Goal: Task Accomplishment & Management: Manage account settings

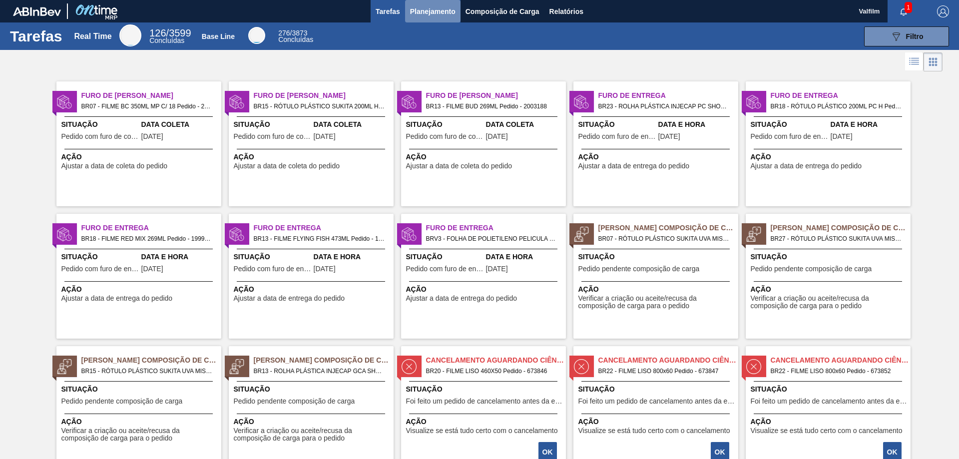
click at [450, 4] on button "Planejamento" at bounding box center [432, 11] width 55 height 22
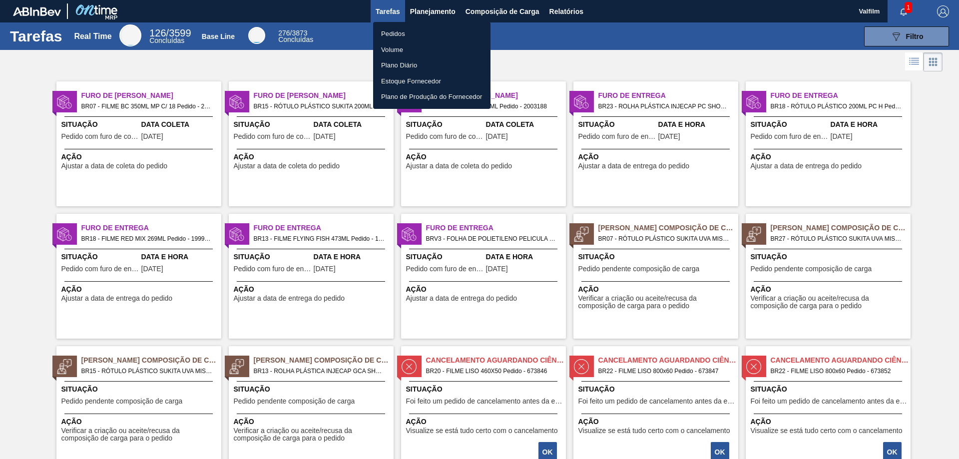
click at [418, 28] on li "Pedidos" at bounding box center [431, 34] width 117 height 16
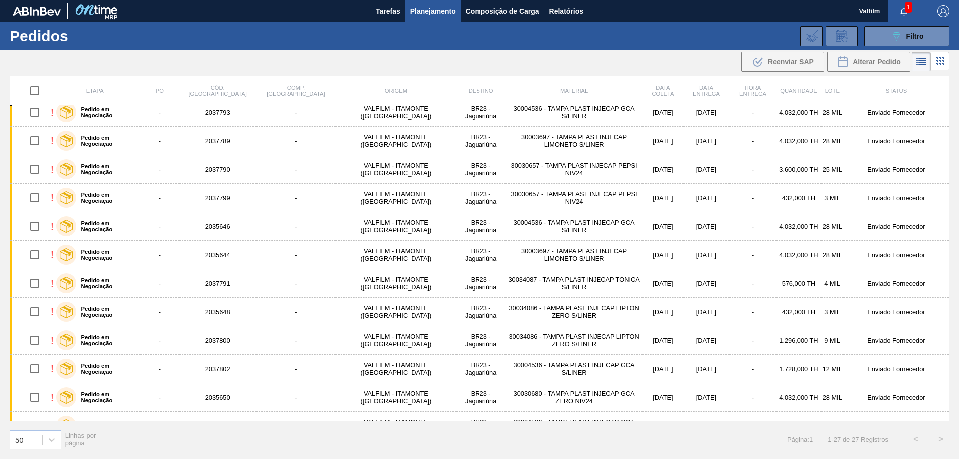
scroll to position [300, 0]
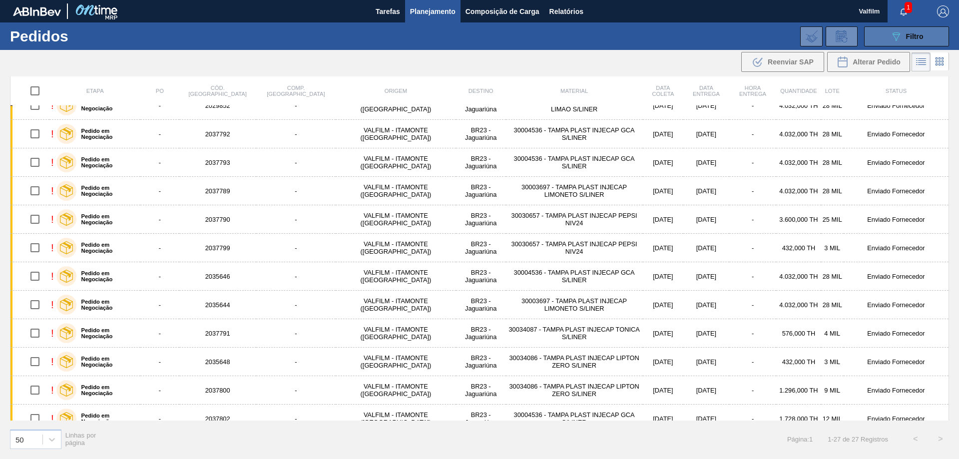
click at [902, 30] on div "089F7B8B-B2A5-4AFE-B5C0-19BA573D28AC Filtro" at bounding box center [906, 36] width 33 height 12
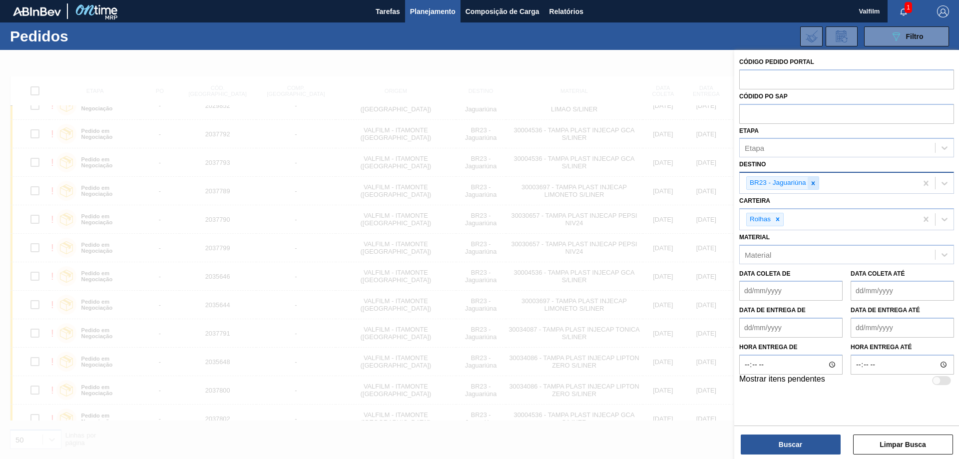
click at [814, 184] on icon at bounding box center [813, 183] width 7 height 7
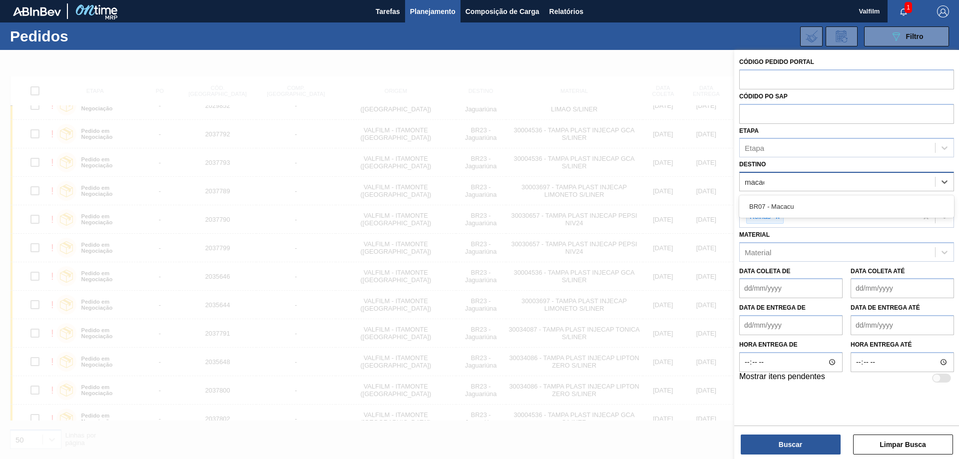
type input "macacu"
click at [806, 208] on div "BR07 - Macacu" at bounding box center [846, 206] width 215 height 18
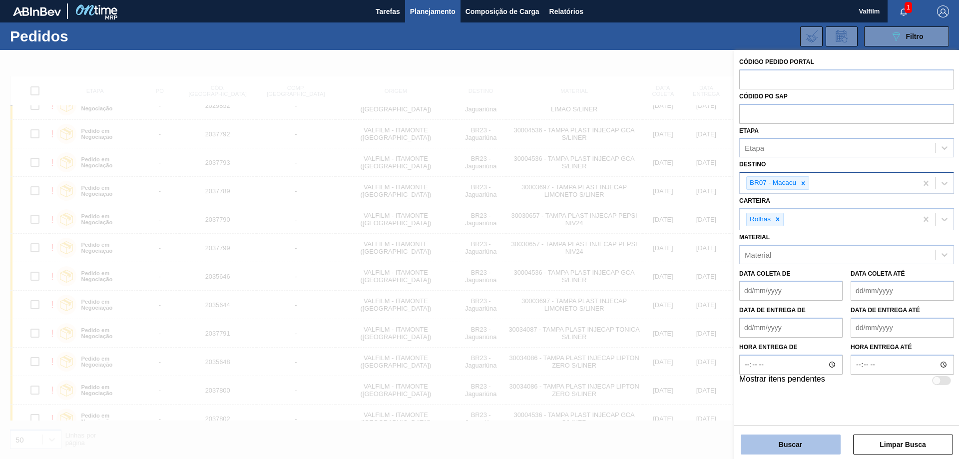
click at [801, 443] on button "Buscar" at bounding box center [791, 444] width 100 height 20
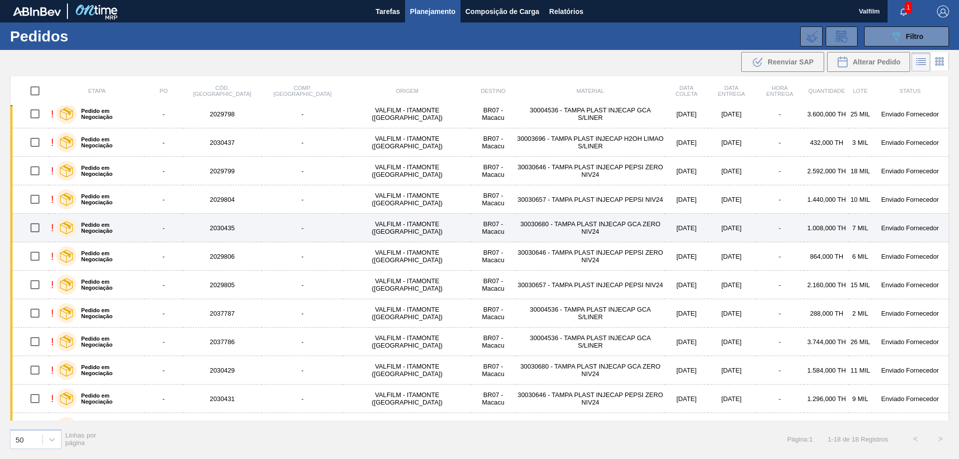
scroll to position [0, 0]
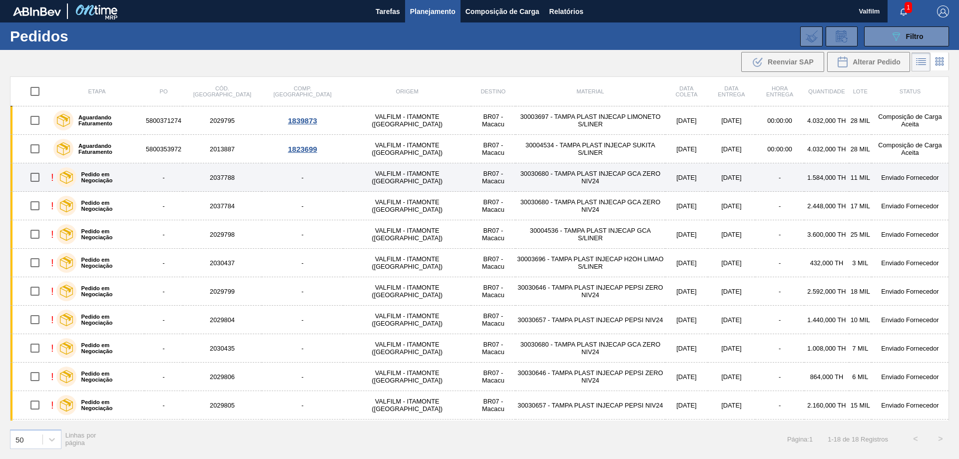
drag, startPoint x: 499, startPoint y: 182, endPoint x: 106, endPoint y: 171, distance: 393.7
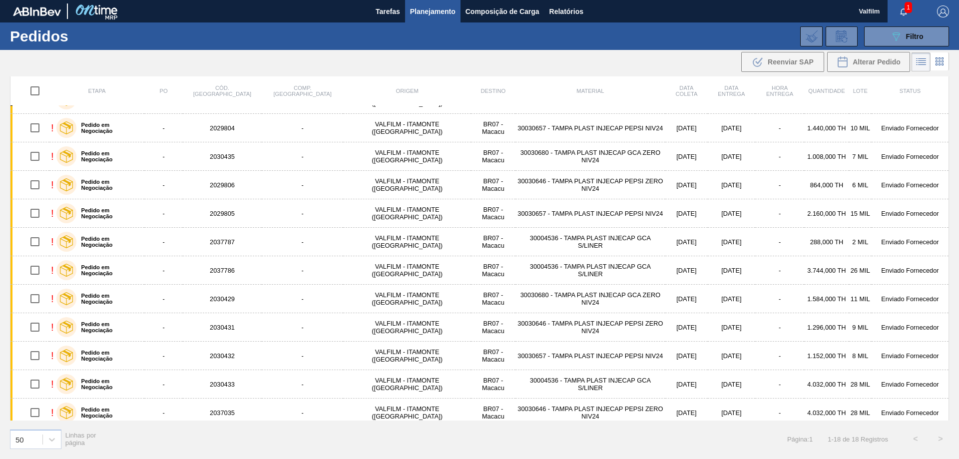
scroll to position [198, 0]
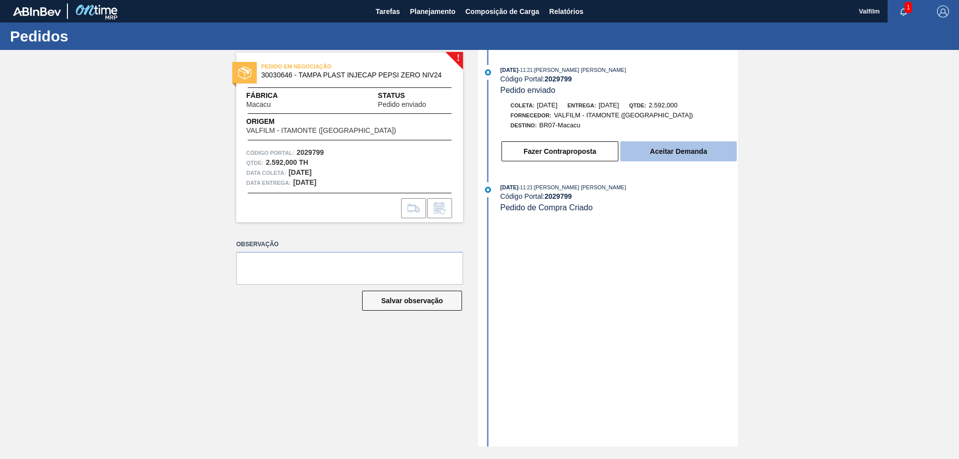
click at [693, 149] on button "Aceitar Demanda" at bounding box center [678, 151] width 116 height 20
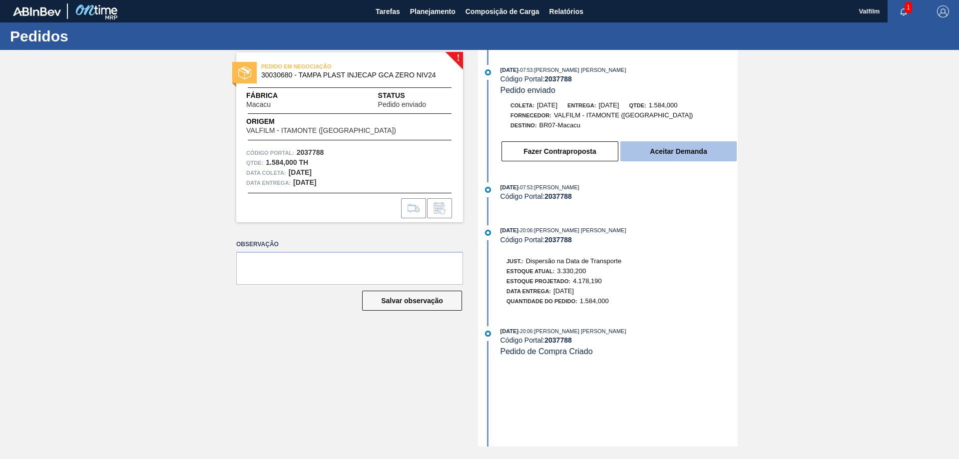
click at [672, 159] on button "Aceitar Demanda" at bounding box center [678, 151] width 116 height 20
click at [712, 152] on button "Aceitar Demanda" at bounding box center [678, 151] width 116 height 20
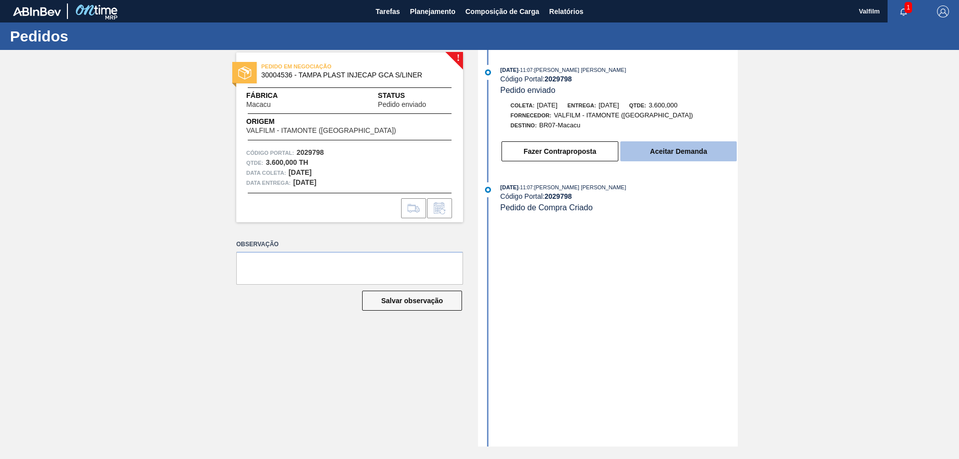
click at [669, 147] on button "Aceitar Demanda" at bounding box center [678, 151] width 116 height 20
click at [687, 151] on button "Aceitar Demanda" at bounding box center [678, 151] width 116 height 20
click at [667, 153] on button "Aceitar Demanda" at bounding box center [678, 151] width 116 height 20
click at [671, 148] on button "Aceitar Demanda" at bounding box center [678, 151] width 116 height 20
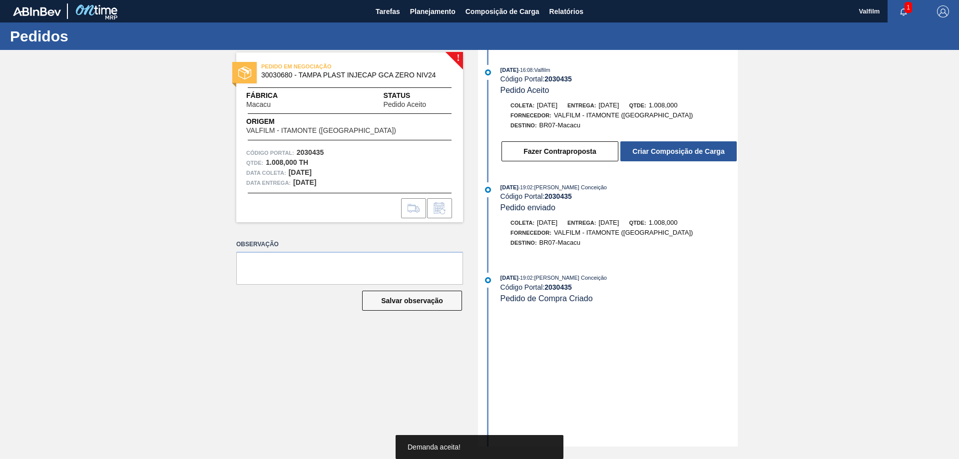
click at [679, 270] on div "24/09/2025 - 16:08 : Valfilm Código Portal: 2030435 Pedido Aceito Coleta: 22/10…" at bounding box center [608, 248] width 257 height 397
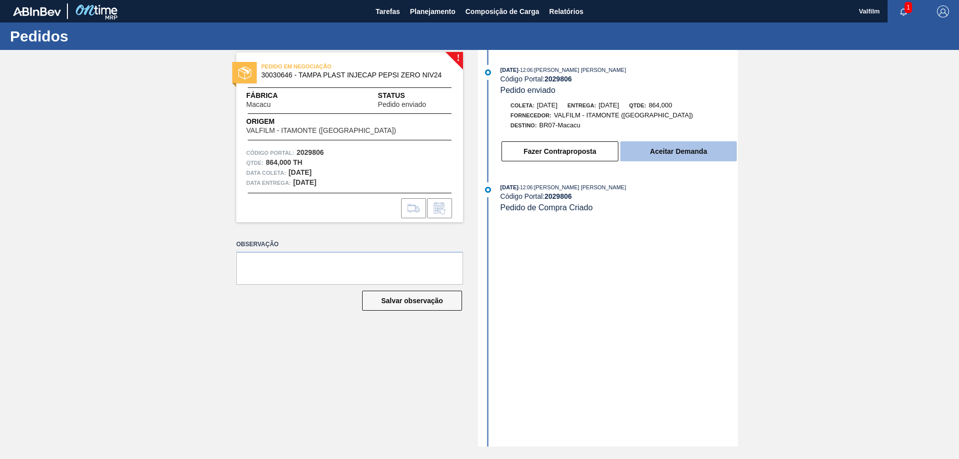
click at [674, 154] on button "Aceitar Demanda" at bounding box center [678, 151] width 116 height 20
click at [679, 142] on button "Aceitar Demanda" at bounding box center [678, 151] width 116 height 20
click at [668, 151] on button "Aceitar Demanda" at bounding box center [678, 151] width 116 height 20
click at [693, 146] on button "Aceitar Demanda" at bounding box center [678, 151] width 116 height 20
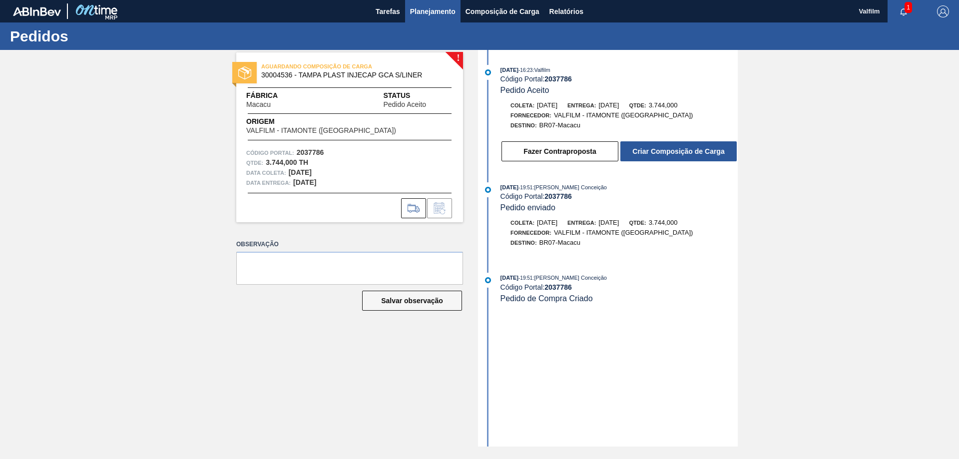
click at [432, 9] on span "Planejamento" at bounding box center [432, 11] width 45 height 12
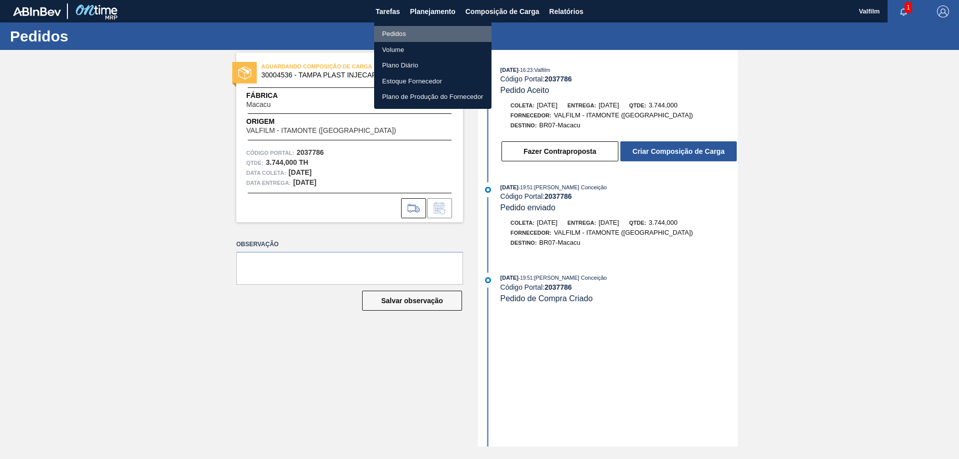
click at [398, 36] on li "Pedidos" at bounding box center [432, 34] width 117 height 16
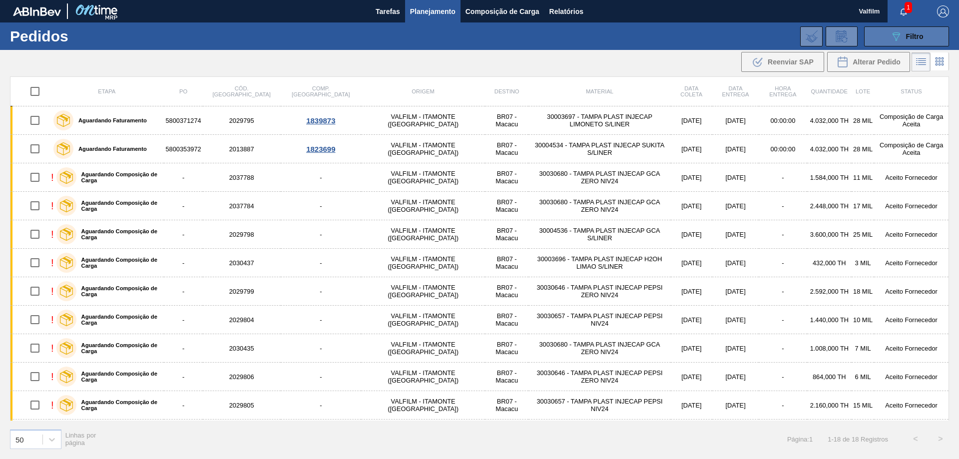
click at [877, 40] on button "089F7B8B-B2A5-4AFE-B5C0-19BA573D28AC Filtro" at bounding box center [906, 36] width 85 height 20
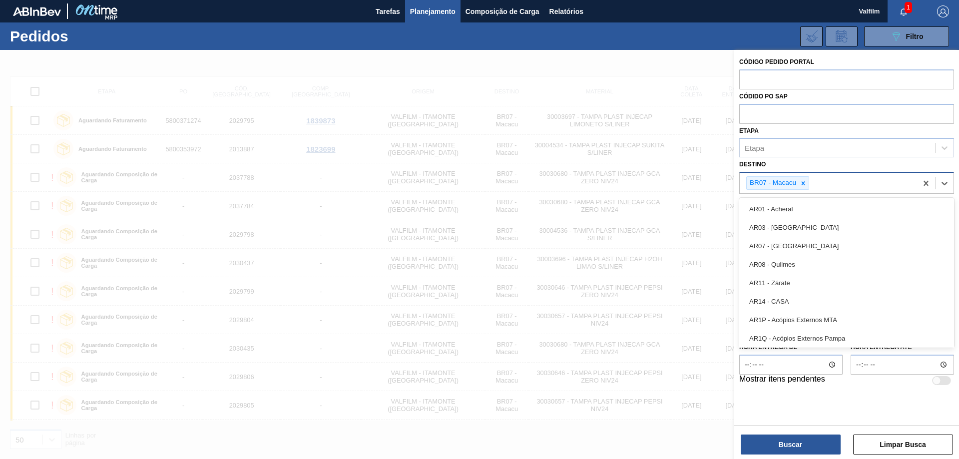
click at [797, 186] on div "BR07 - Macacu" at bounding box center [772, 183] width 51 height 12
click at [800, 186] on icon at bounding box center [803, 183] width 7 height 7
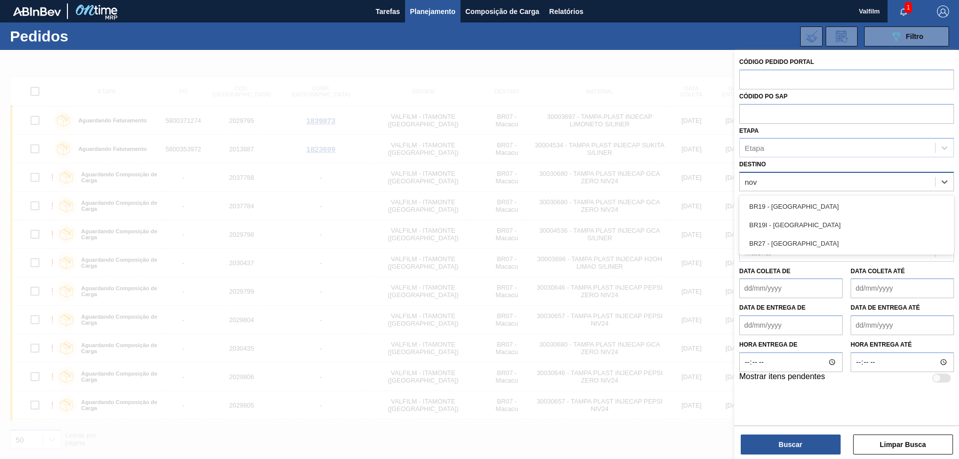
type input "nova"
click at [806, 244] on div "BR27 - Nova Minas" at bounding box center [846, 243] width 215 height 18
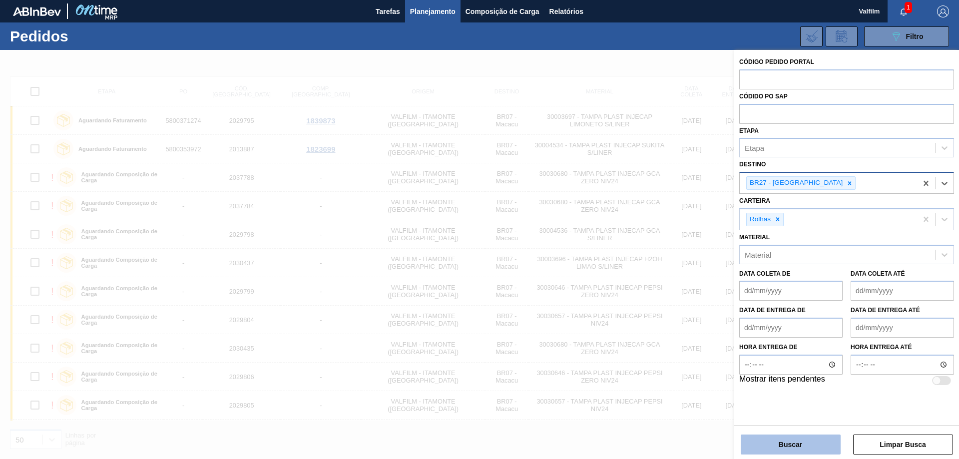
click at [801, 448] on button "Buscar" at bounding box center [791, 444] width 100 height 20
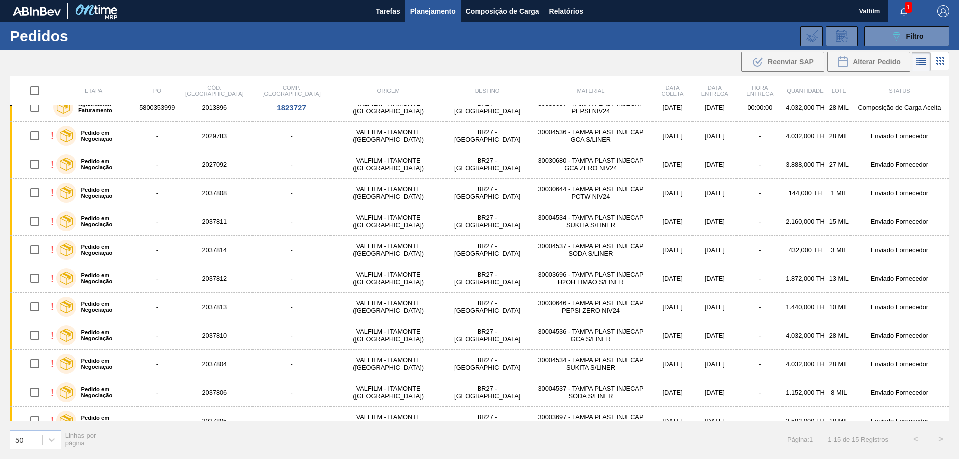
scroll to position [45, 0]
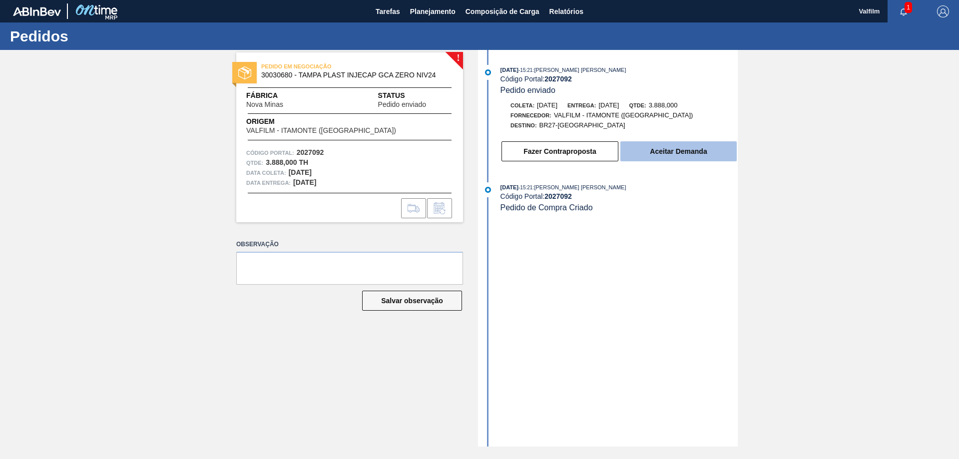
click at [641, 155] on button "Aceitar Demanda" at bounding box center [678, 151] width 116 height 20
click at [683, 149] on button "Aceitar Demanda" at bounding box center [678, 151] width 116 height 20
click at [671, 151] on button "Aceitar Demanda" at bounding box center [678, 151] width 116 height 20
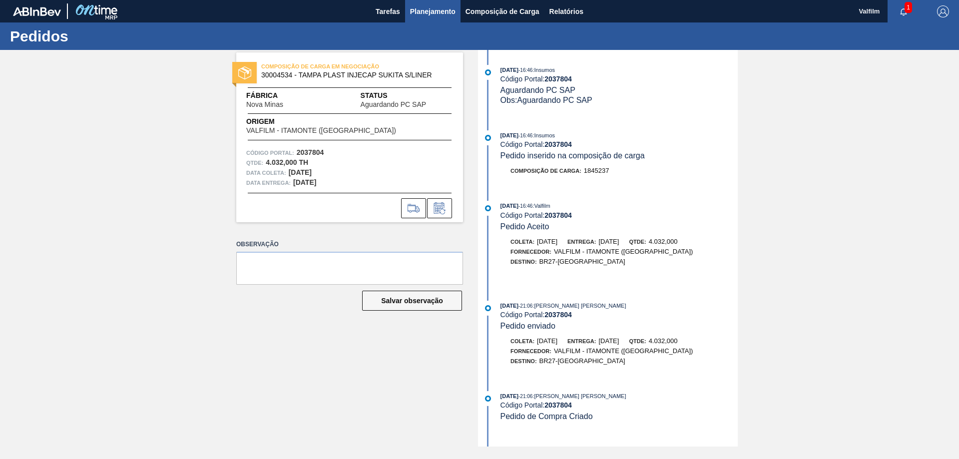
click at [428, 13] on span "Planejamento" at bounding box center [432, 11] width 45 height 12
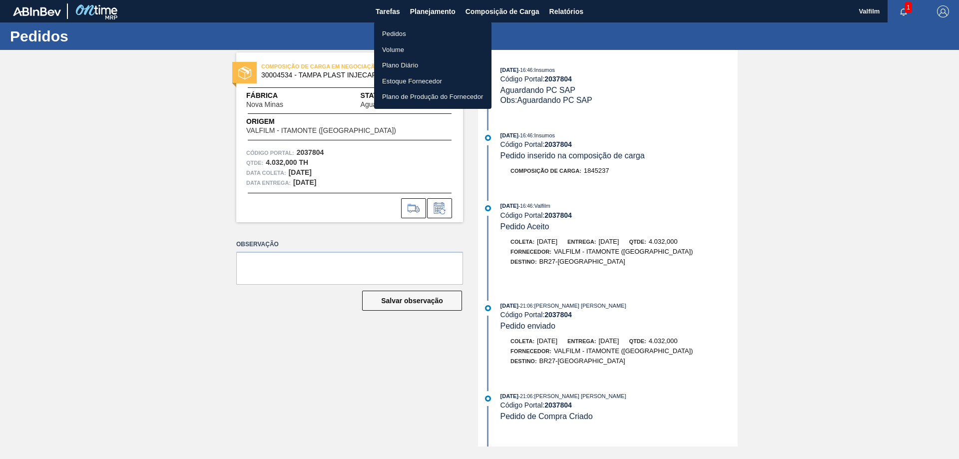
click at [414, 36] on li "Pedidos" at bounding box center [432, 34] width 117 height 16
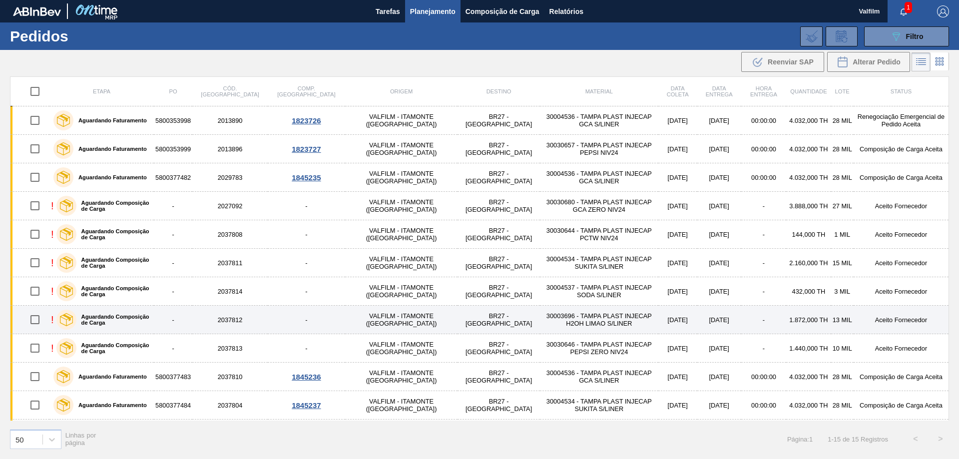
click at [786, 320] on td "1.872,000 TH" at bounding box center [808, 320] width 44 height 28
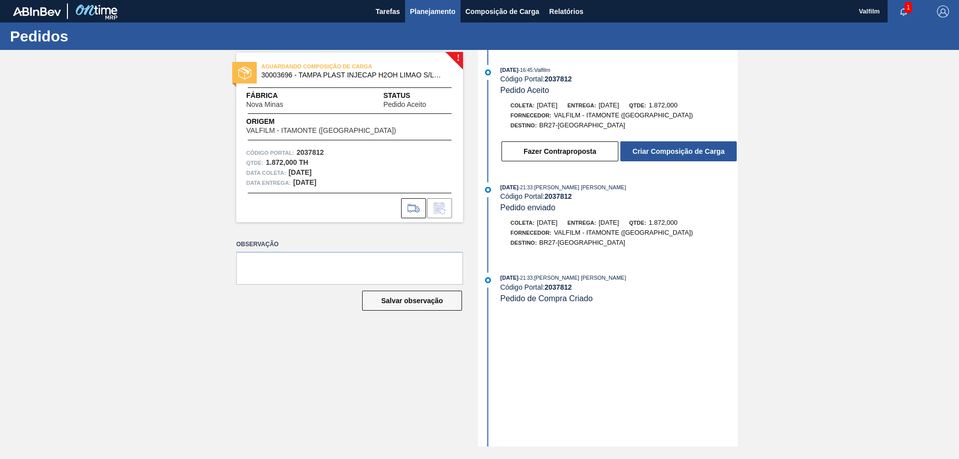
click at [445, 10] on span "Planejamento" at bounding box center [432, 11] width 45 height 12
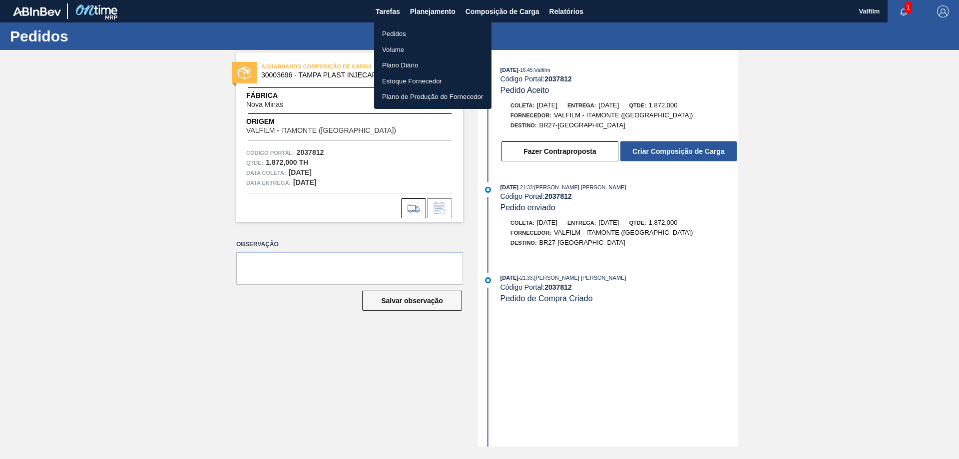
click at [398, 32] on li "Pedidos" at bounding box center [432, 34] width 117 height 16
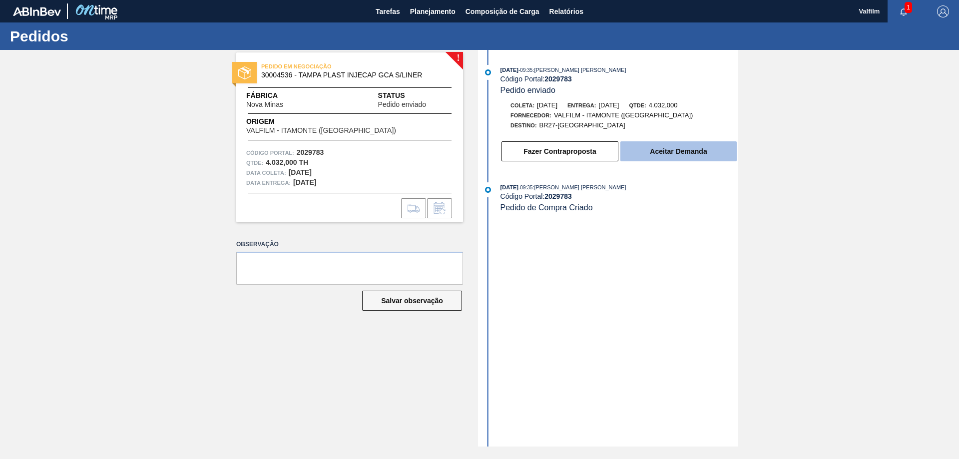
click at [698, 156] on button "Aceitar Demanda" at bounding box center [678, 151] width 116 height 20
click at [681, 151] on button "Aceitar Demanda" at bounding box center [678, 151] width 116 height 20
click at [679, 155] on button "Aceitar Demanda" at bounding box center [678, 151] width 116 height 20
click at [671, 155] on button "Aceitar Demanda" at bounding box center [678, 151] width 116 height 20
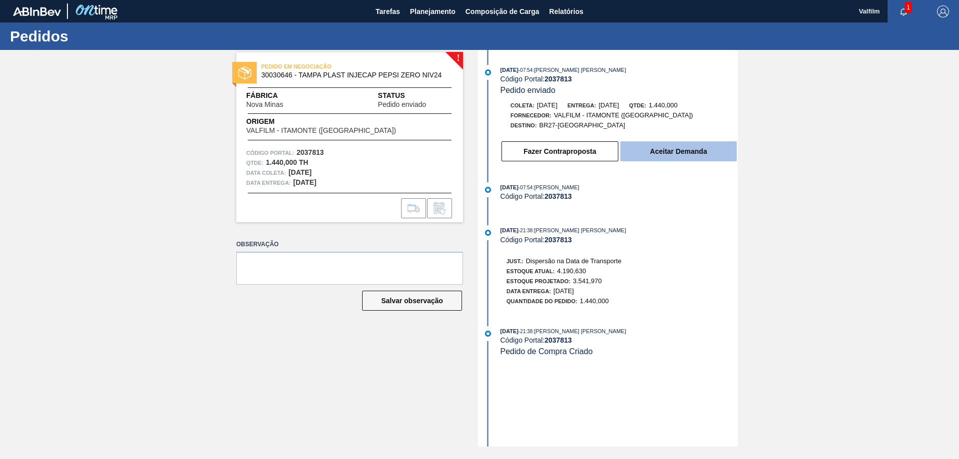
click at [663, 149] on button "Aceitar Demanda" at bounding box center [678, 151] width 116 height 20
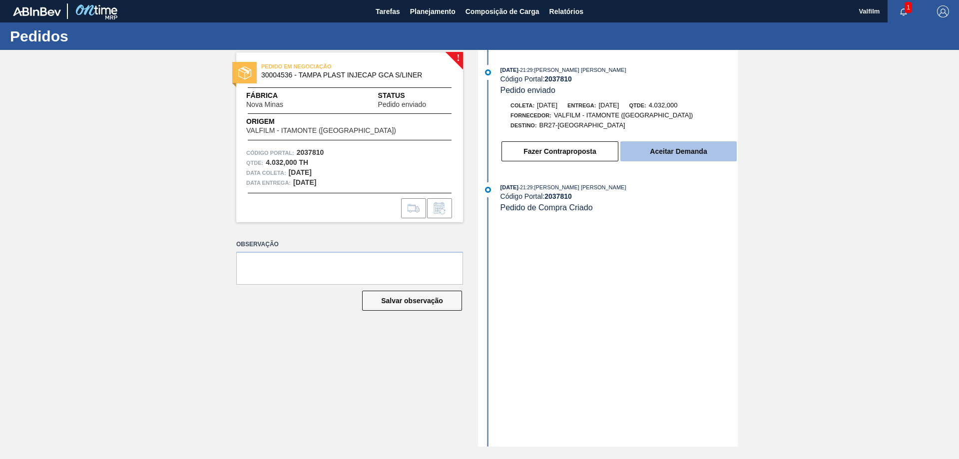
click at [672, 155] on button "Aceitar Demanda" at bounding box center [678, 151] width 116 height 20
